Goal: Task Accomplishment & Management: Use online tool/utility

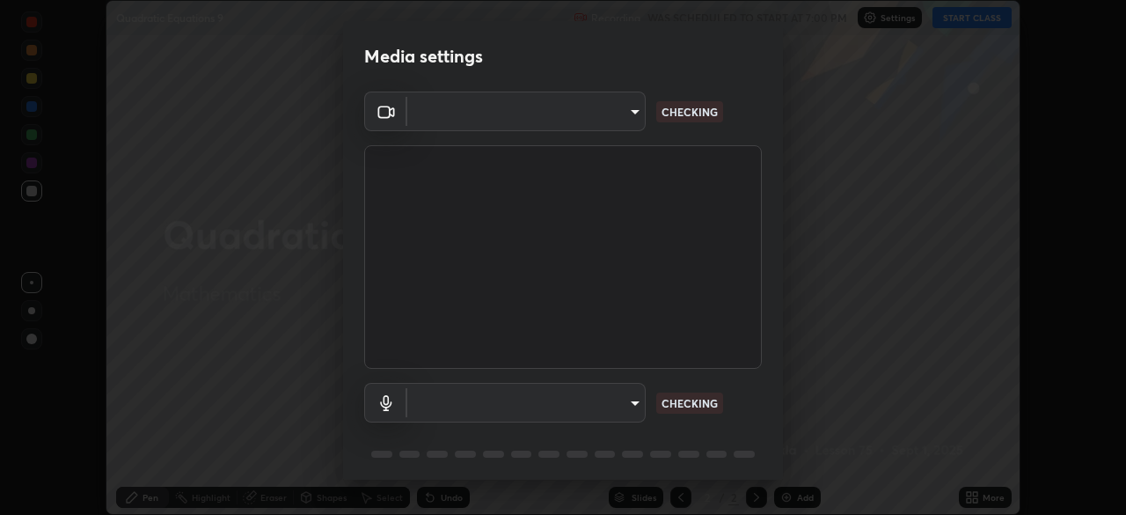
scroll to position [515, 1126]
type input "91e77ac2d5f895b7de034188ea114b57184921d1251f25b945ead3daf74f7606"
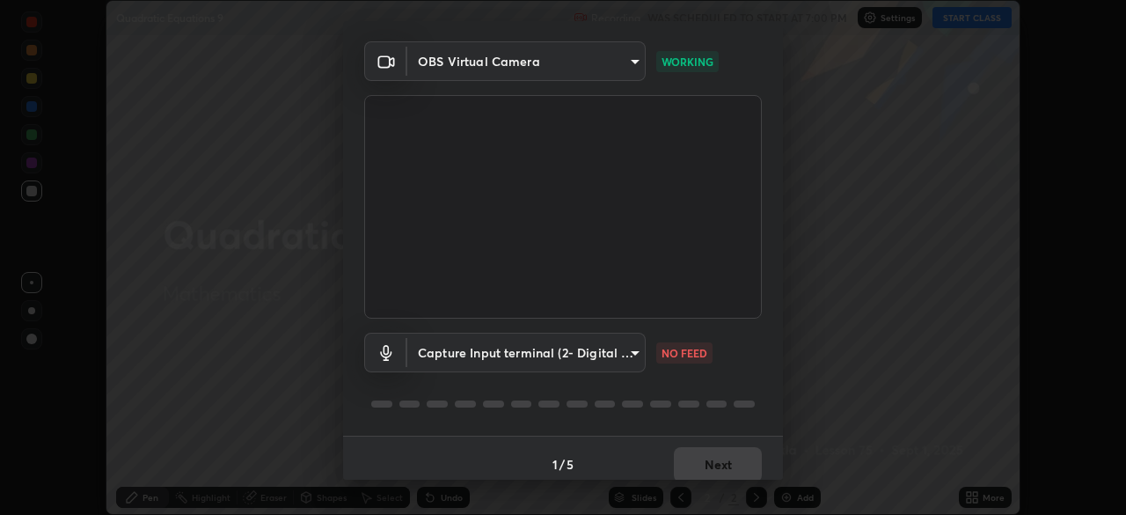
click at [633, 352] on body "Erase all Quadratic Equations 9 Recording WAS SCHEDULED TO START AT 7:00 PM Set…" at bounding box center [563, 257] width 1126 height 515
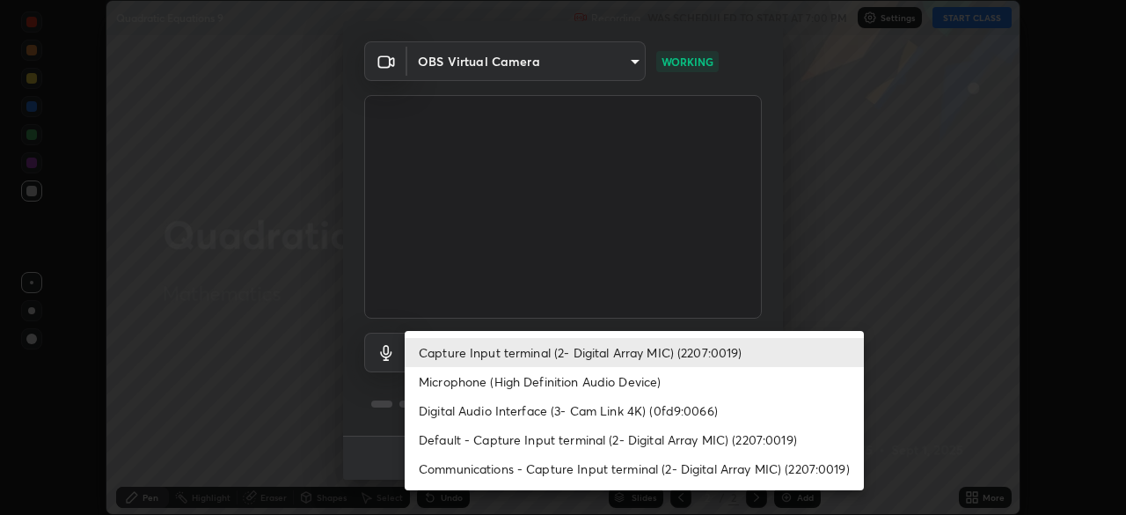
click at [565, 382] on li "Microphone (High Definition Audio Device)" at bounding box center [634, 381] width 459 height 29
type input "3dc2b739b9a9872d95faf776d80a23cbecc9636a74f078af5d0065b4f7b8c1a5"
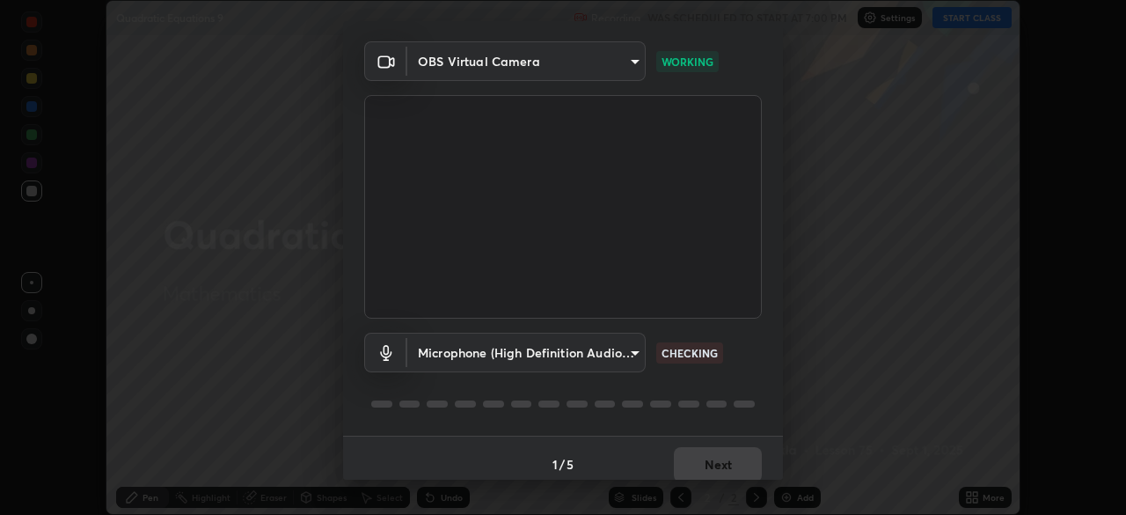
scroll to position [62, 0]
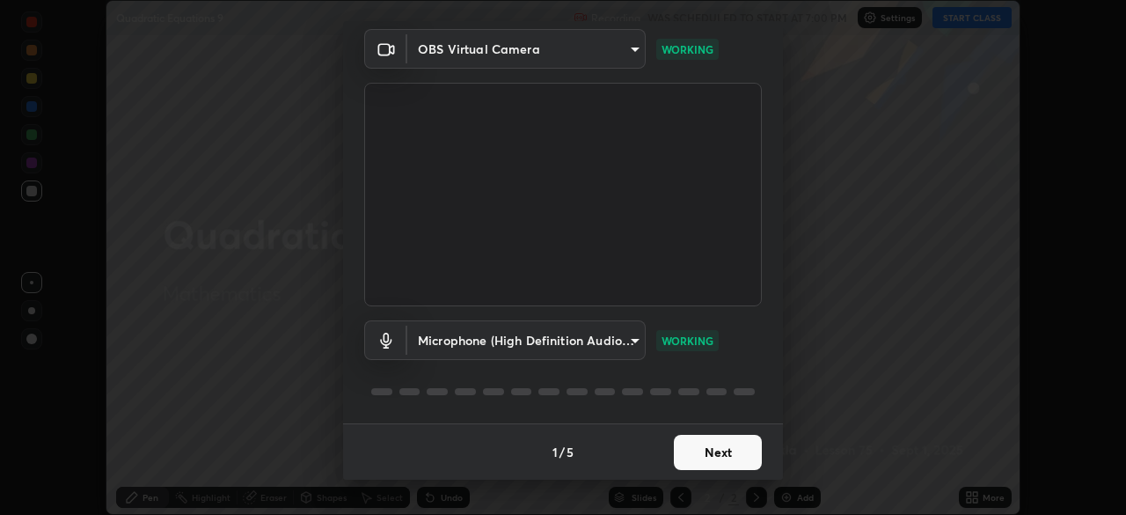
click at [721, 451] on button "Next" at bounding box center [718, 452] width 88 height 35
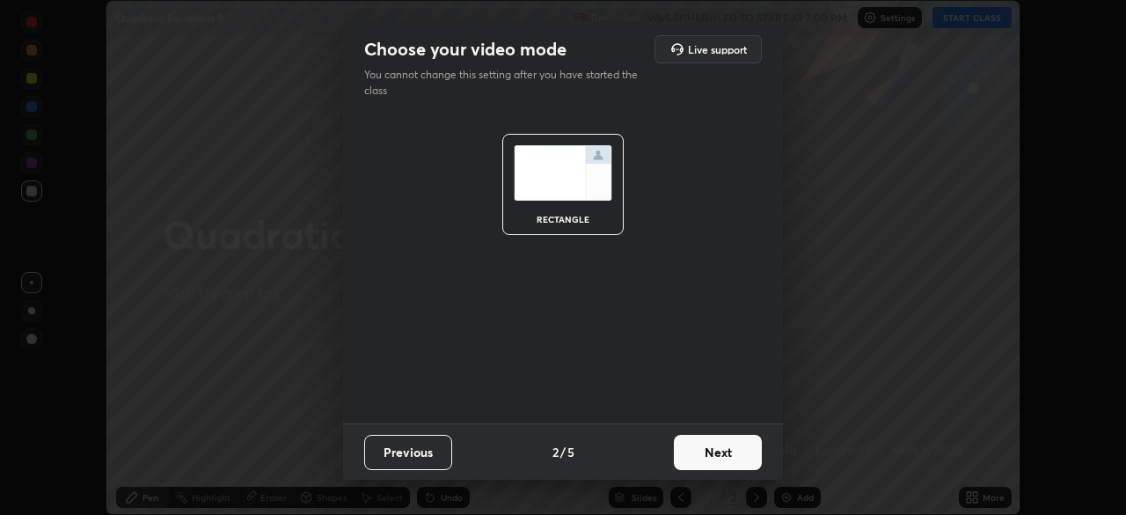
scroll to position [0, 0]
click at [741, 452] on button "Next" at bounding box center [718, 452] width 88 height 35
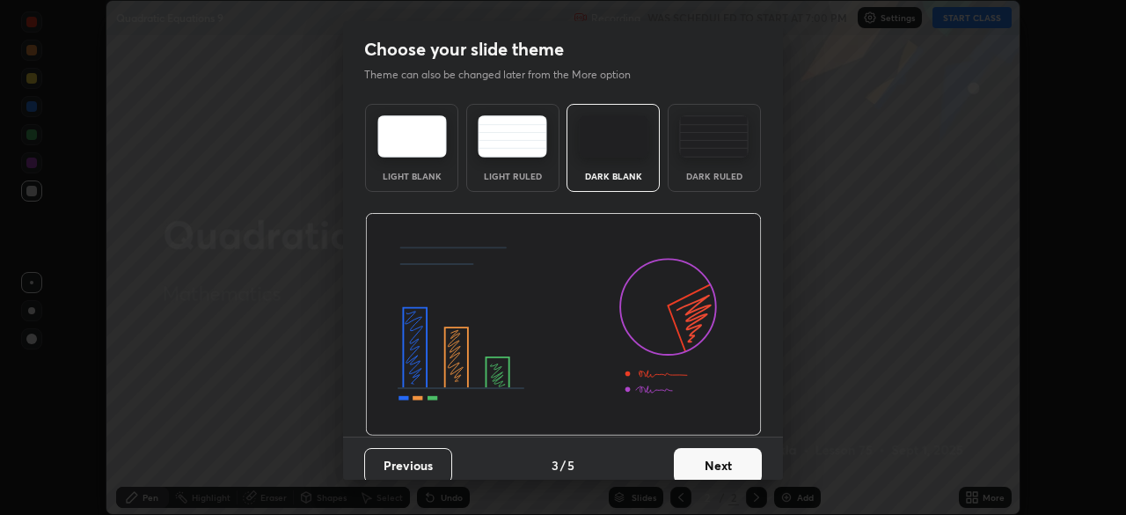
click at [744, 465] on button "Next" at bounding box center [718, 465] width 88 height 35
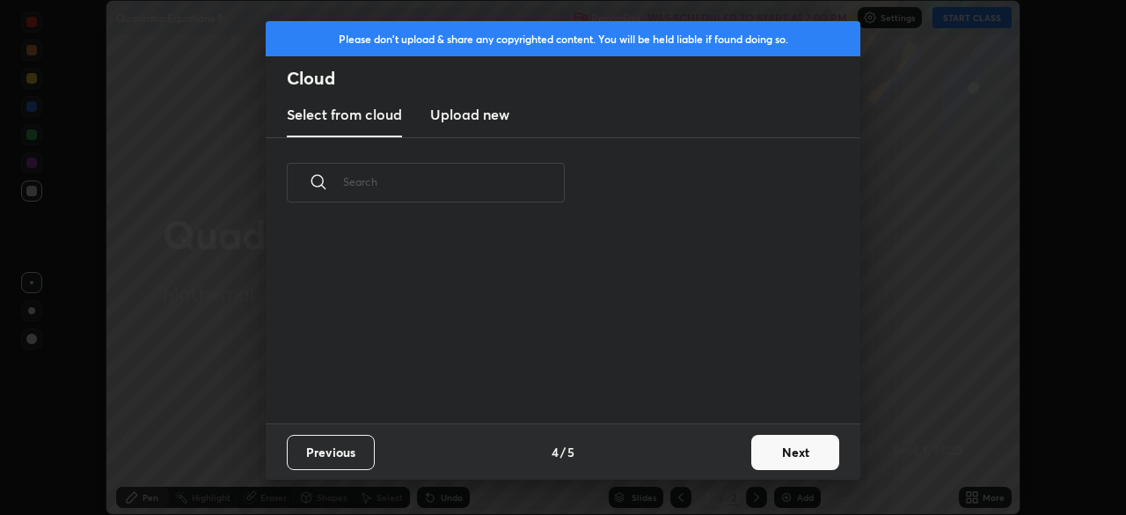
click at [784, 451] on button "Next" at bounding box center [795, 452] width 88 height 35
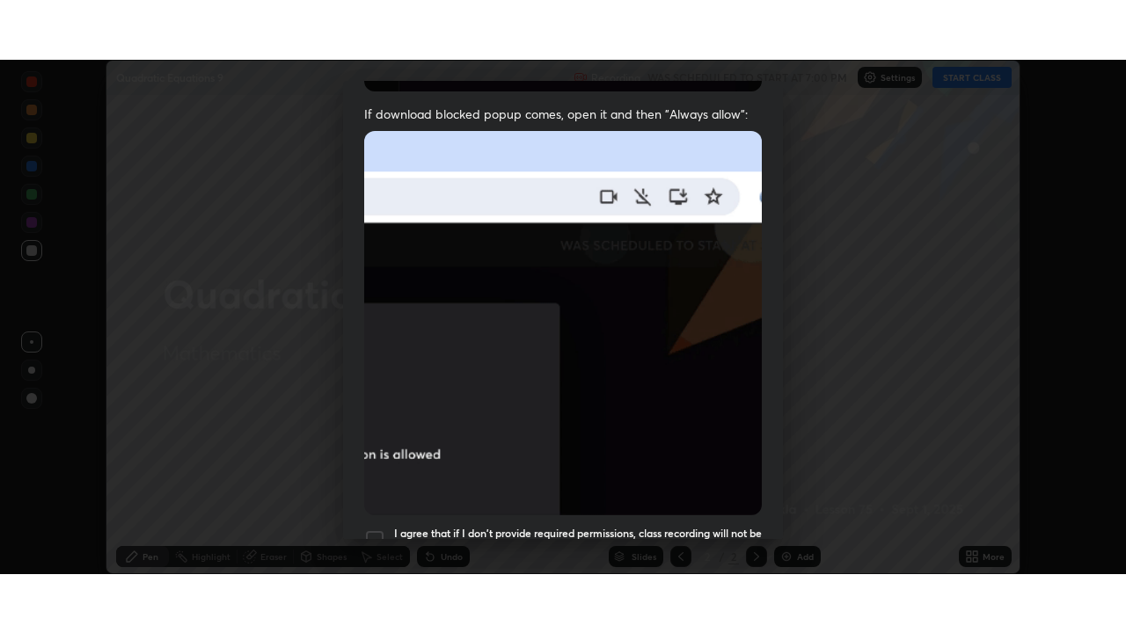
scroll to position [421, 0]
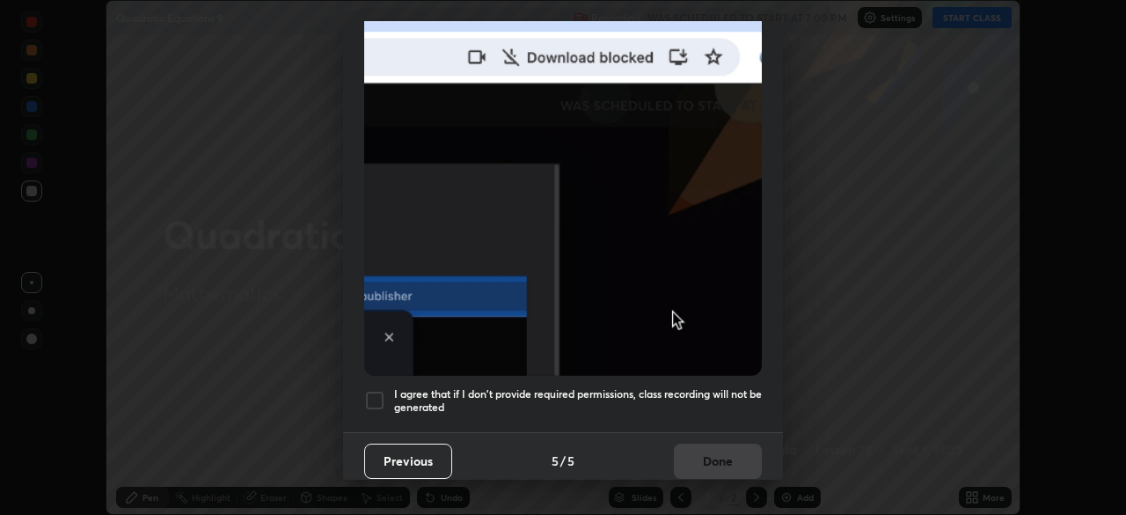
click at [374, 392] on div at bounding box center [374, 400] width 21 height 21
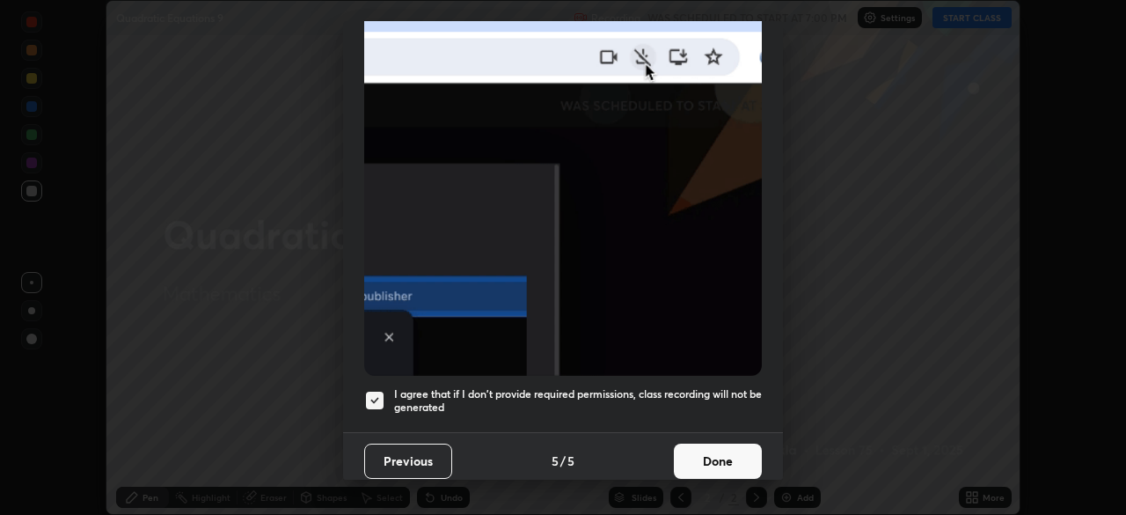
click at [708, 450] on button "Done" at bounding box center [718, 460] width 88 height 35
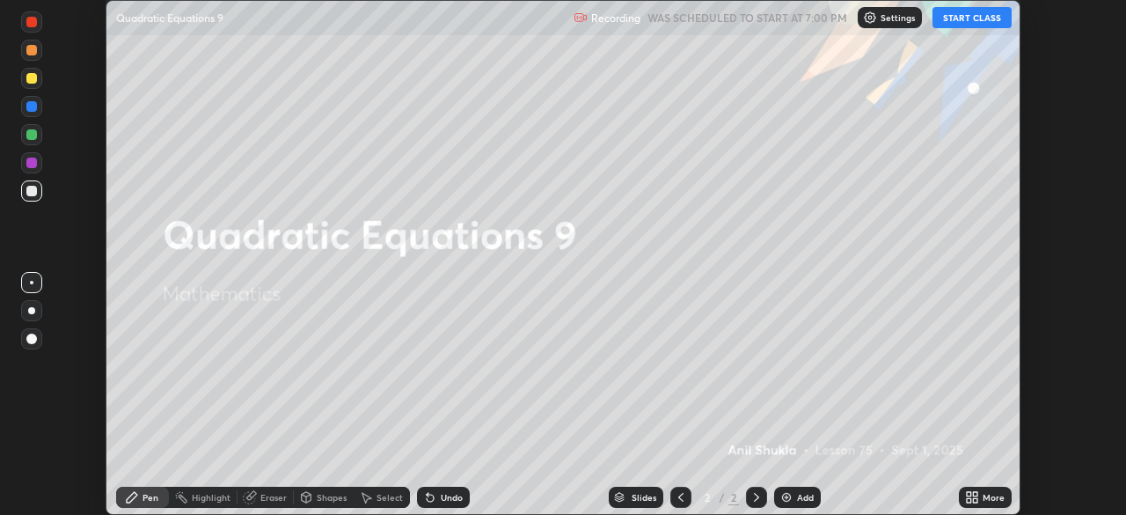
click at [956, 18] on button "START CLASS" at bounding box center [971, 17] width 79 height 21
click at [969, 493] on icon at bounding box center [969, 494] width 4 height 4
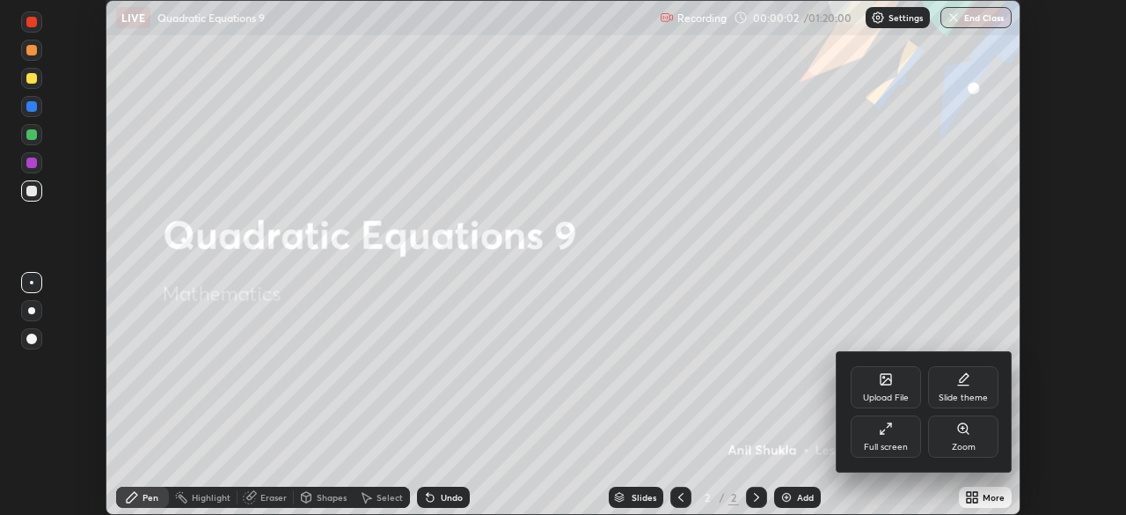
click at [888, 432] on icon at bounding box center [886, 428] width 14 height 14
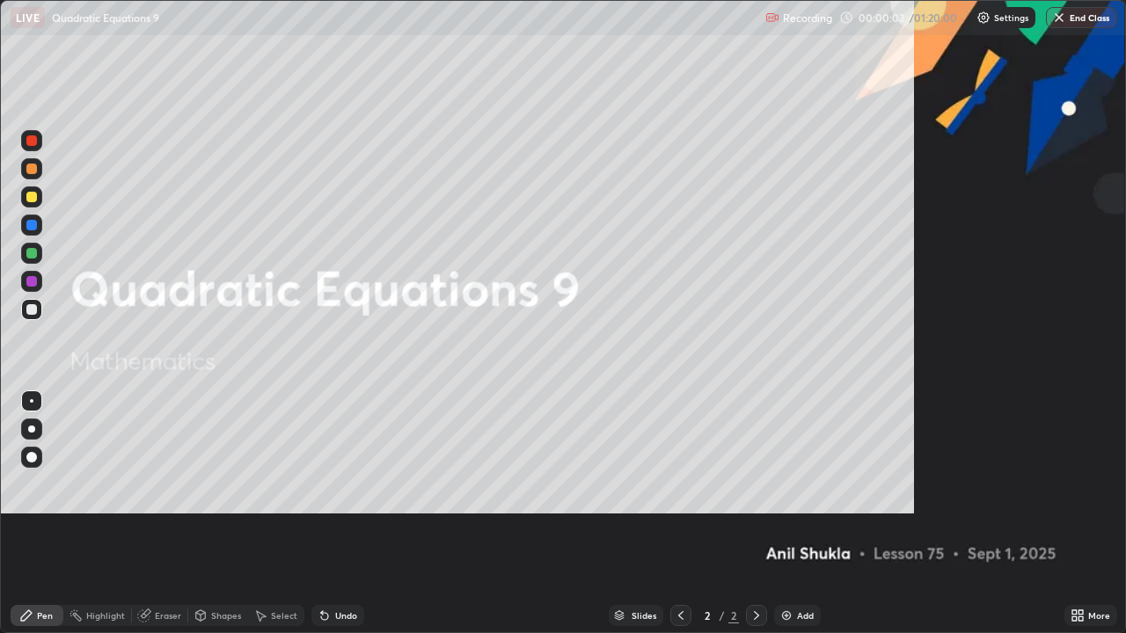
scroll to position [633, 1126]
